Goal: Task Accomplishment & Management: Use online tool/utility

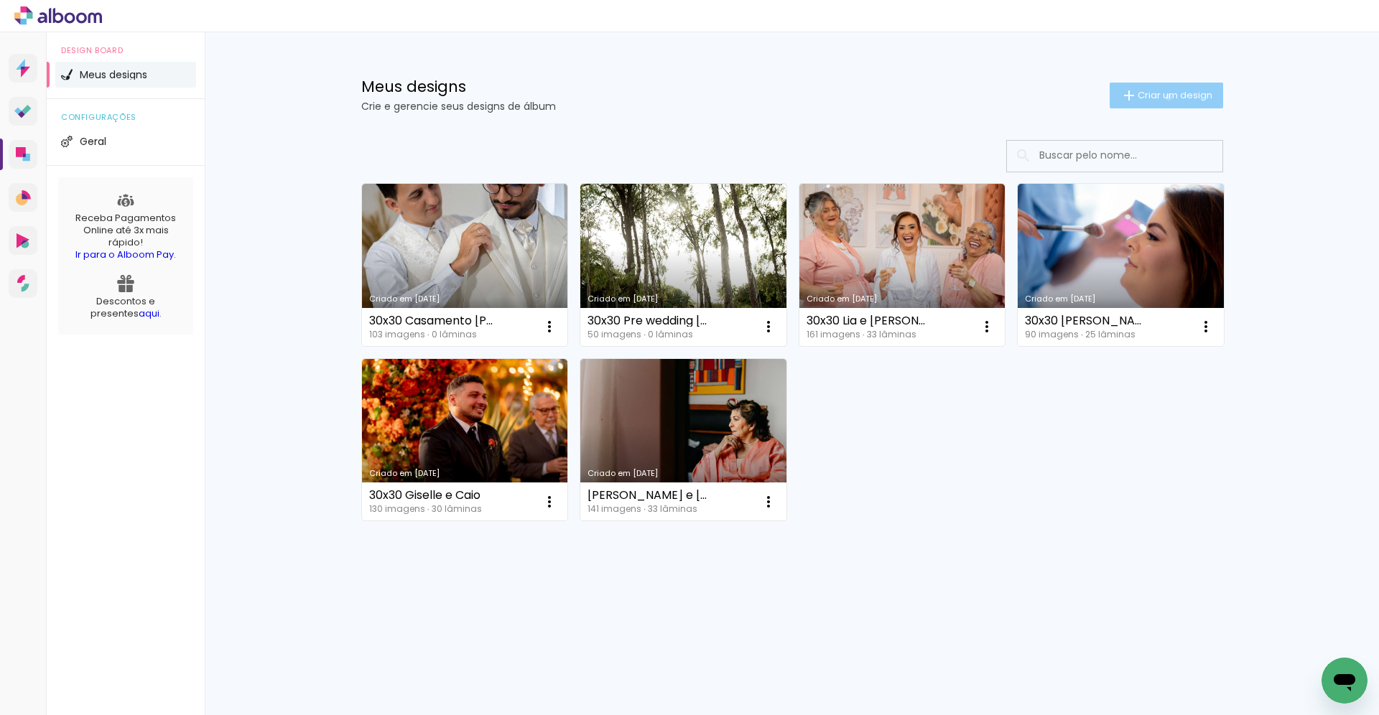
click at [1166, 97] on span "Criar um design" at bounding box center [1175, 95] width 75 height 9
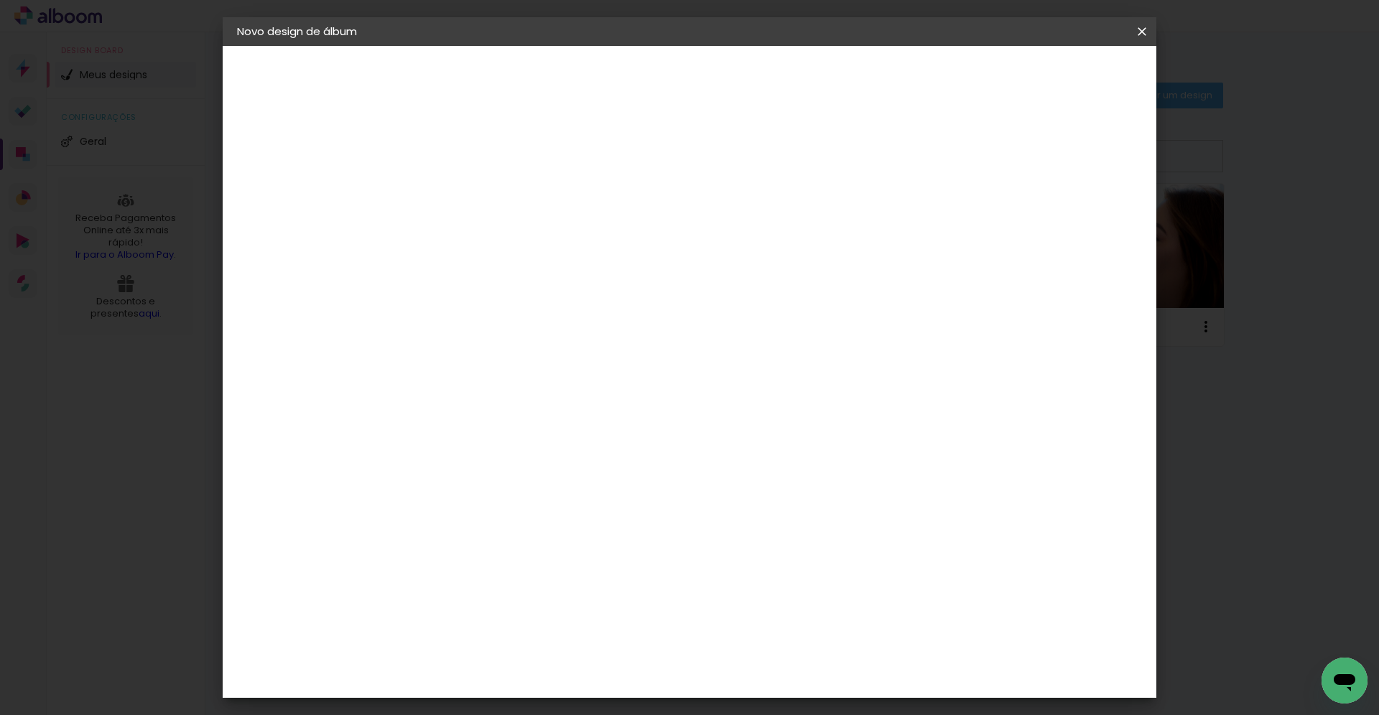
click at [477, 181] on paper-input-container "Título do álbum" at bounding box center [472, 193] width 10 height 37
type input "20x20 [PERSON_NAME]"
type paper-input "20x20 [PERSON_NAME]"
click at [0, 0] on slot "Avançar" at bounding box center [0, 0] width 0 height 0
click at [741, 223] on paper-item "Tamanho Livre" at bounding box center [672, 219] width 138 height 32
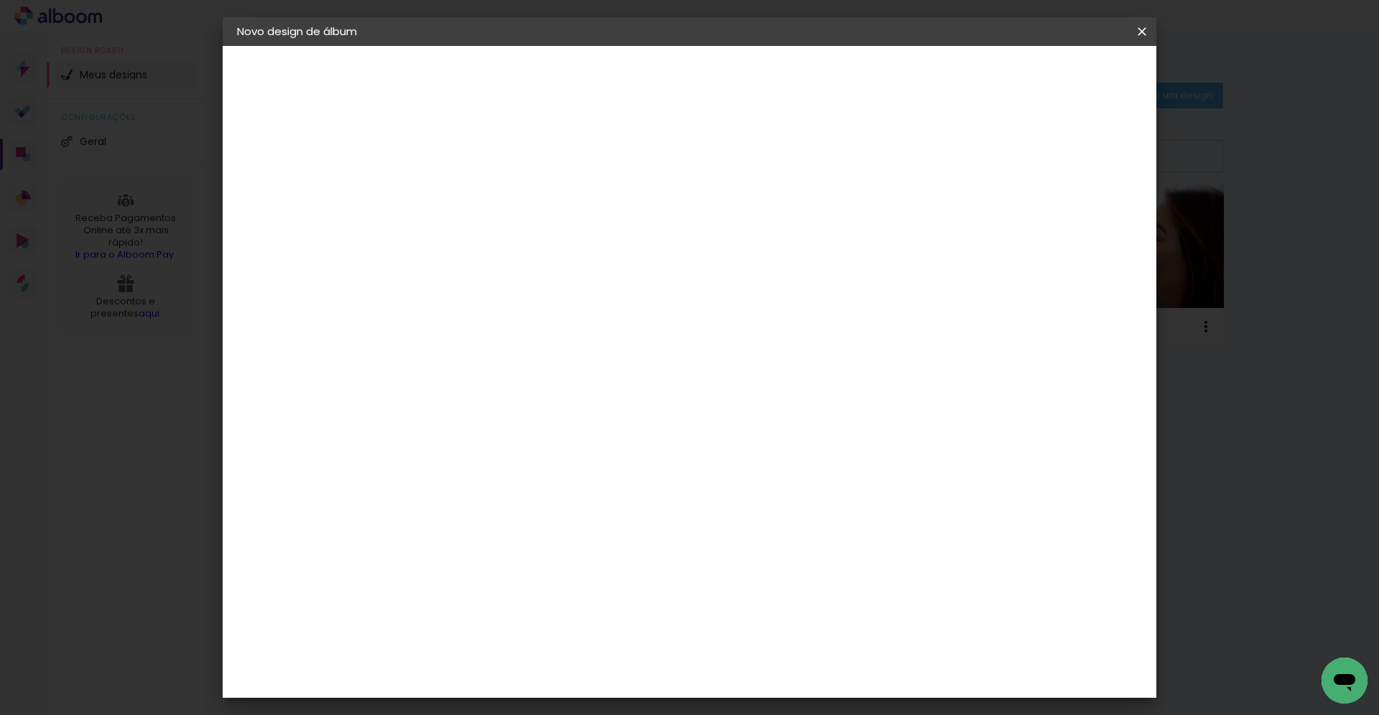
click at [741, 83] on paper-button "Avançar" at bounding box center [705, 76] width 70 height 24
click at [427, 407] on input "30" at bounding box center [426, 408] width 37 height 22
type input "20"
type paper-input "20"
drag, startPoint x: 778, startPoint y: 502, endPoint x: 768, endPoint y: 505, distance: 10.5
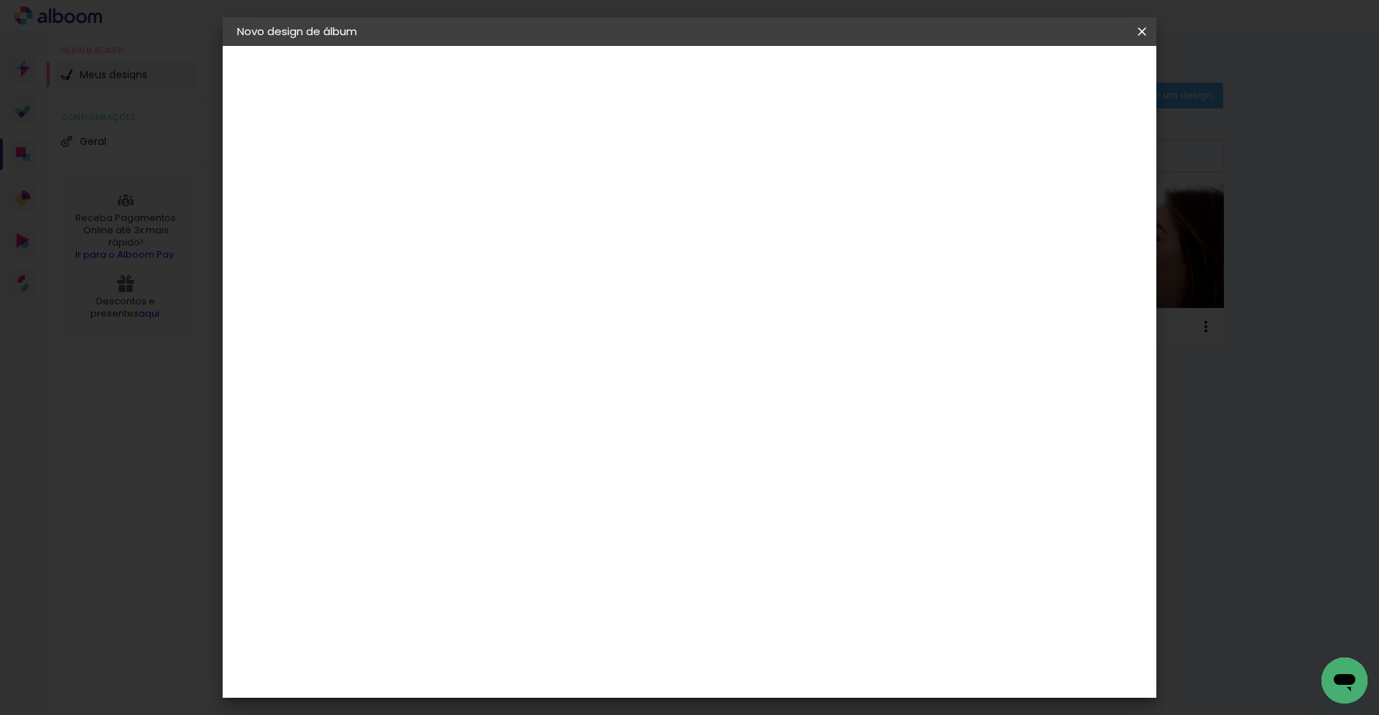
click at [768, 505] on input "60" at bounding box center [769, 505] width 37 height 22
type input "40"
type paper-input "40"
click at [1052, 78] on span "Iniciar design" at bounding box center [1019, 76] width 65 height 10
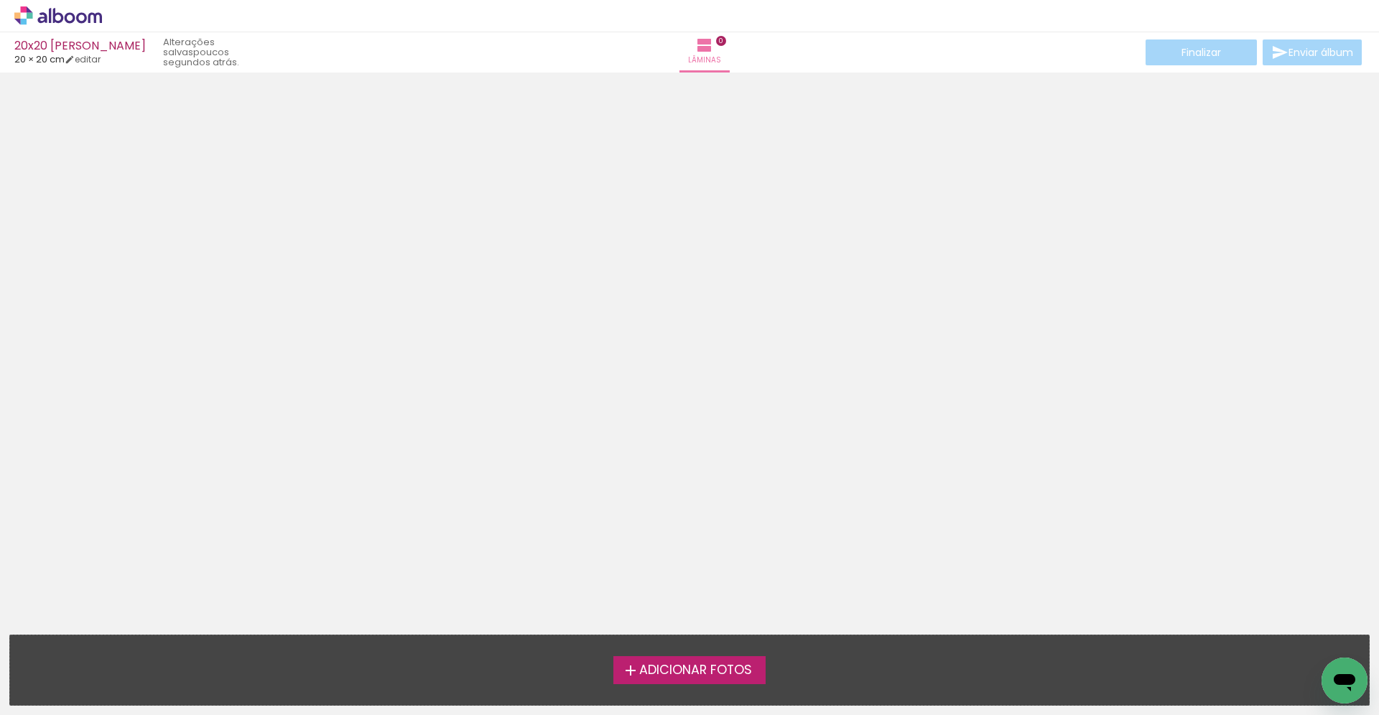
click at [647, 675] on span "Adicionar Fotos" at bounding box center [695, 670] width 113 height 13
click at [0, 0] on input "file" at bounding box center [0, 0] width 0 height 0
